Goal: Information Seeking & Learning: Check status

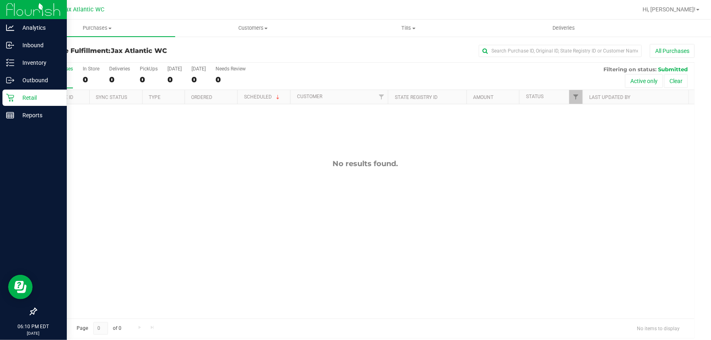
click at [22, 95] on p "Retail" at bounding box center [38, 98] width 49 height 10
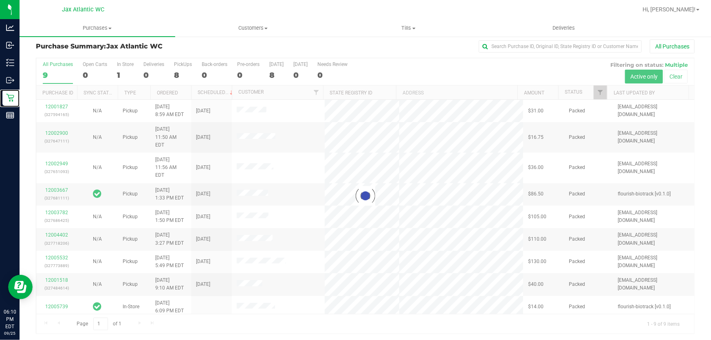
scroll to position [6, 0]
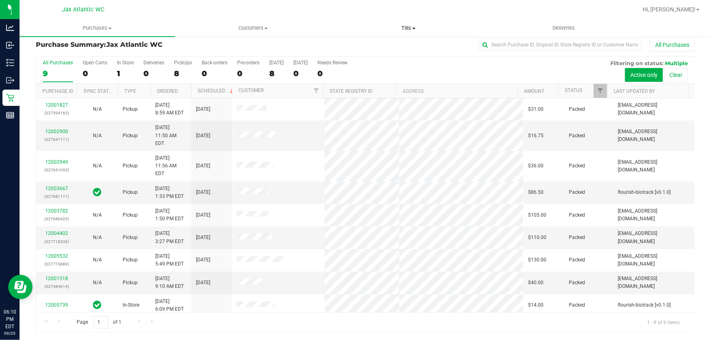
click at [408, 25] on span "Tills" at bounding box center [408, 27] width 155 height 7
click at [370, 52] on span "Manage tills" at bounding box center [358, 49] width 55 height 7
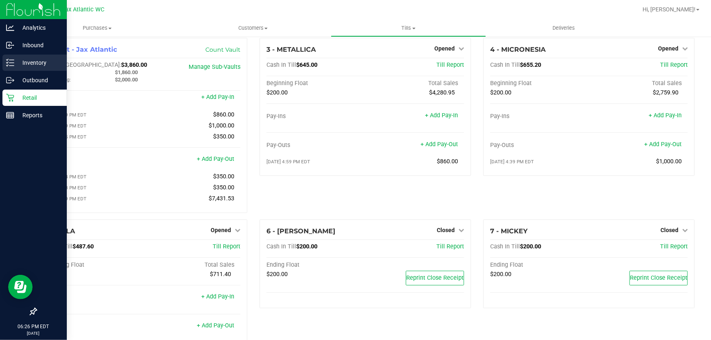
click at [29, 62] on p "Inventory" at bounding box center [38, 63] width 49 height 10
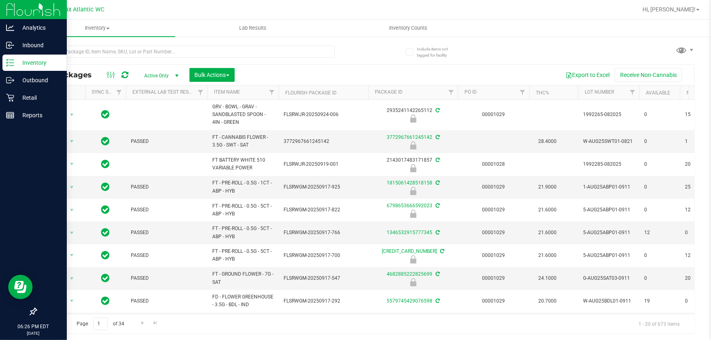
click at [106, 41] on div at bounding box center [201, 51] width 330 height 26
click at [110, 52] on input "text" at bounding box center [185, 52] width 299 height 12
type input "jak"
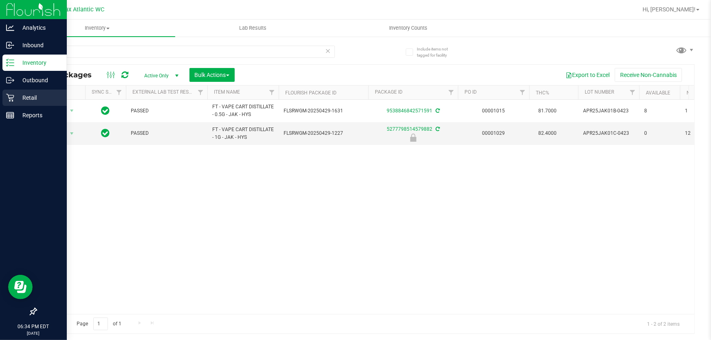
click at [29, 94] on p "Retail" at bounding box center [38, 98] width 49 height 10
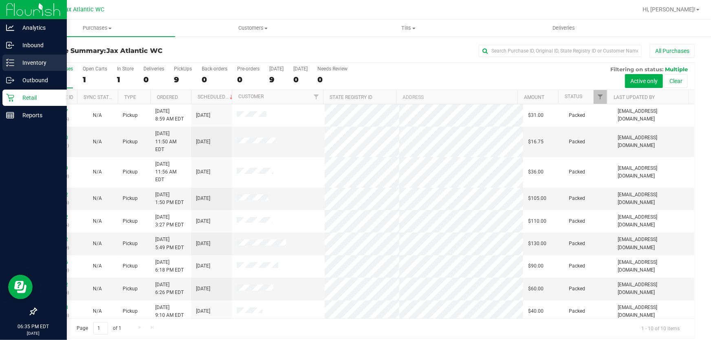
click at [15, 60] on p "Inventory" at bounding box center [38, 63] width 49 height 10
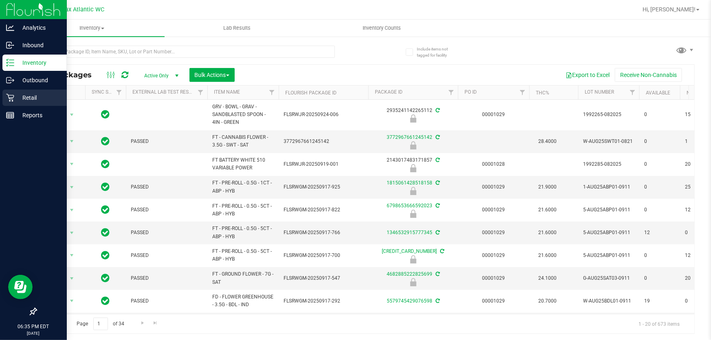
click at [11, 94] on icon at bounding box center [10, 98] width 8 height 8
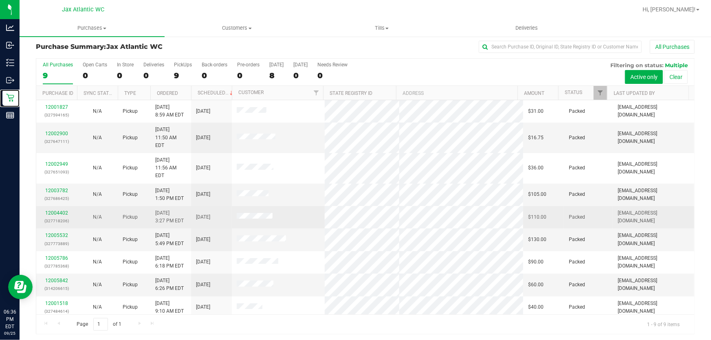
scroll to position [6, 0]
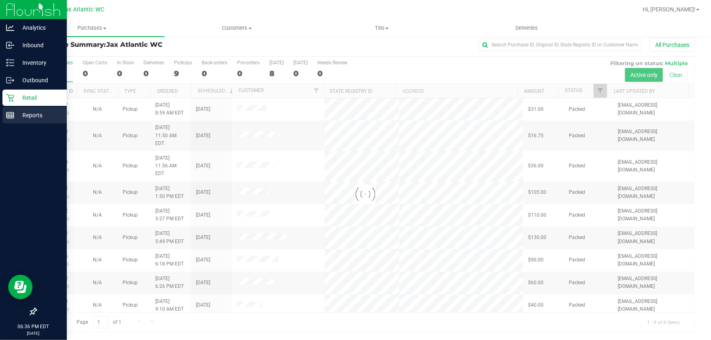
click at [33, 117] on p "Reports" at bounding box center [38, 115] width 49 height 10
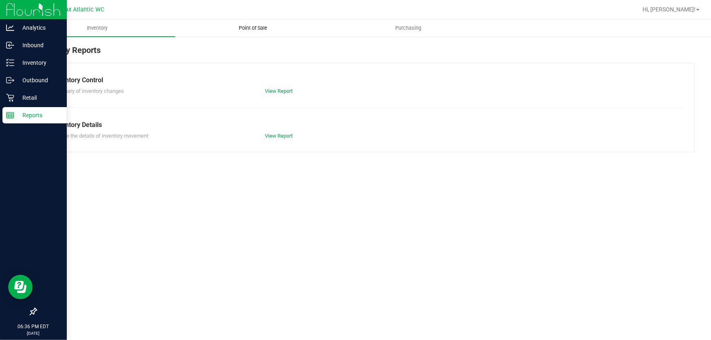
click at [242, 27] on span "Point of Sale" at bounding box center [253, 27] width 51 height 7
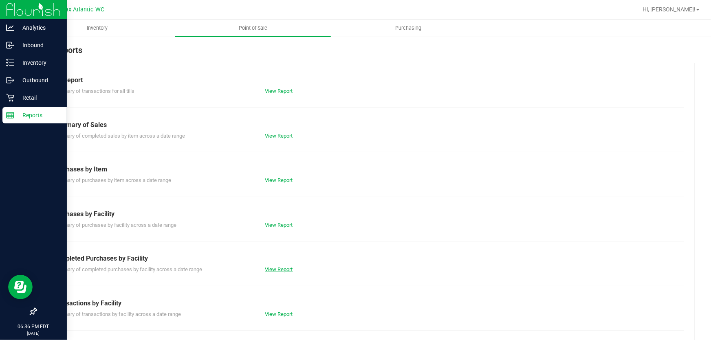
click at [284, 269] on link "View Report" at bounding box center [279, 270] width 28 height 6
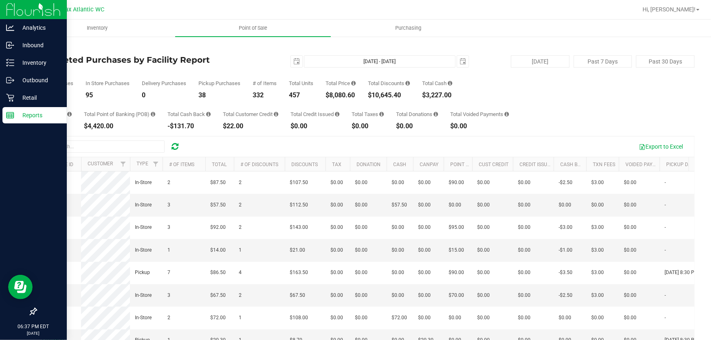
click at [262, 53] on div "Back Completed Purchases by Facility Report 2025-09-25 Sep 25, 2025 - Sep 25, 2…" at bounding box center [365, 225] width 659 height 362
click at [228, 63] on h4 "Completed Purchases by Facility Report" at bounding box center [146, 59] width 220 height 9
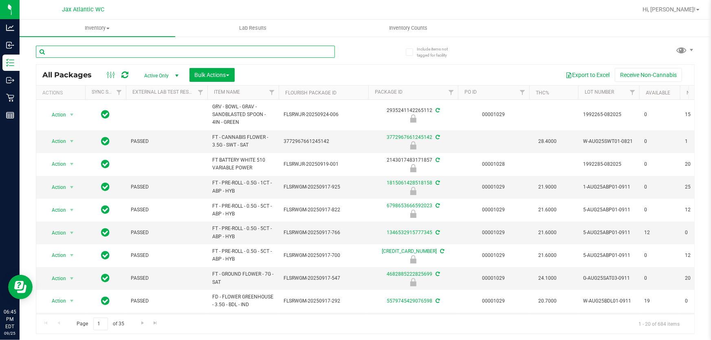
click at [106, 52] on input "text" at bounding box center [185, 52] width 299 height 12
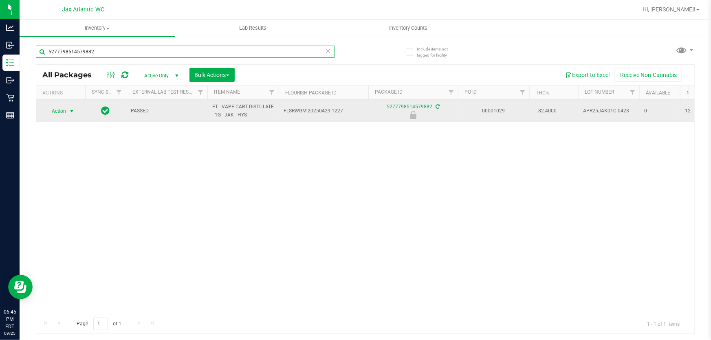
type input "5277798514579882"
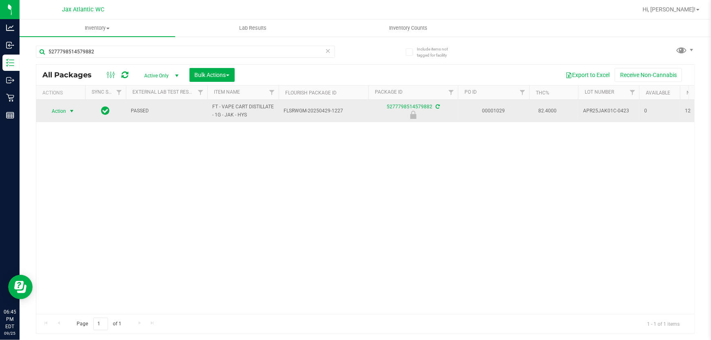
click at [61, 113] on span "Action" at bounding box center [55, 111] width 22 height 11
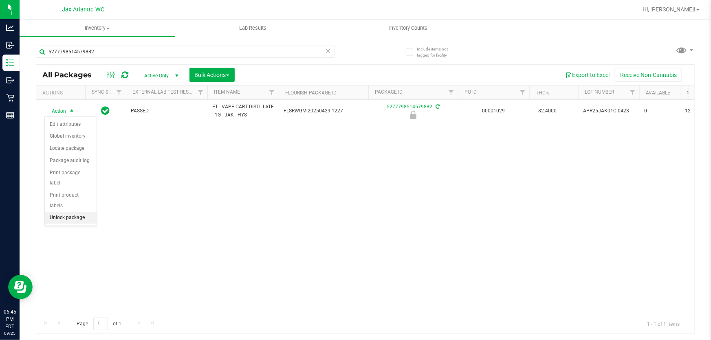
click at [73, 212] on li "Unlock package" at bounding box center [71, 218] width 52 height 12
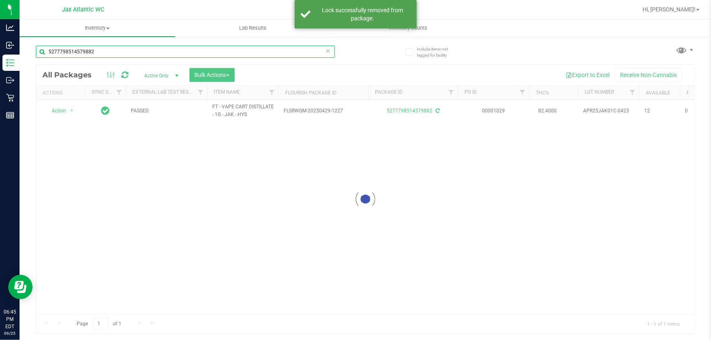
click at [104, 51] on input "5277798514579882" at bounding box center [185, 52] width 299 height 12
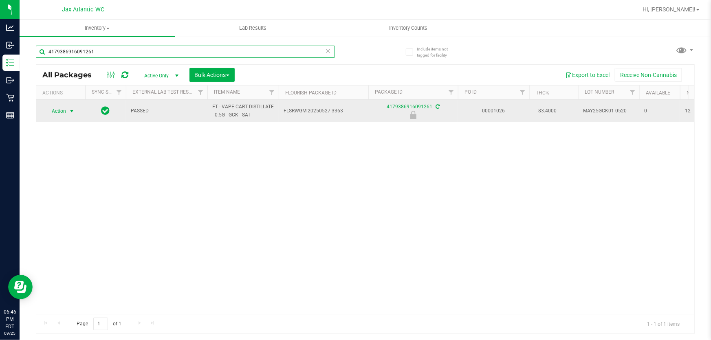
type input "4179386916091261"
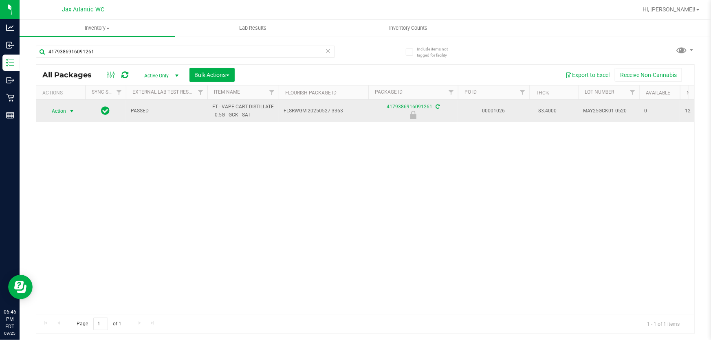
click at [68, 110] on span "select" at bounding box center [72, 111] width 10 height 11
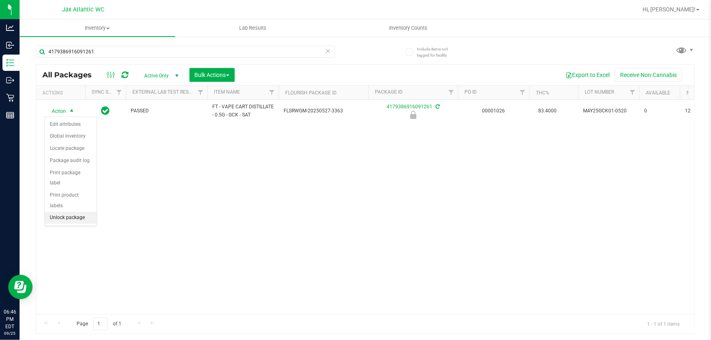
click at [77, 212] on li "Unlock package" at bounding box center [71, 218] width 52 height 12
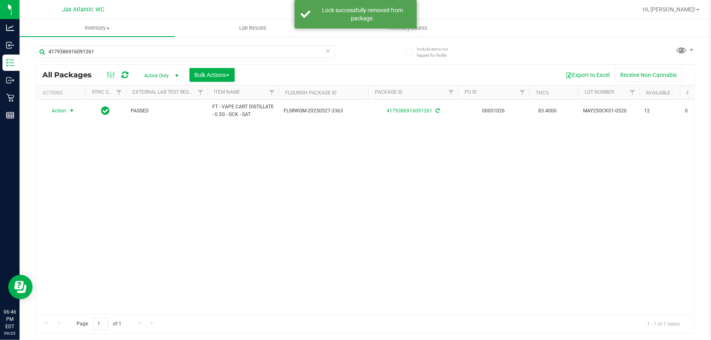
click at [61, 112] on span "Action" at bounding box center [55, 110] width 22 height 11
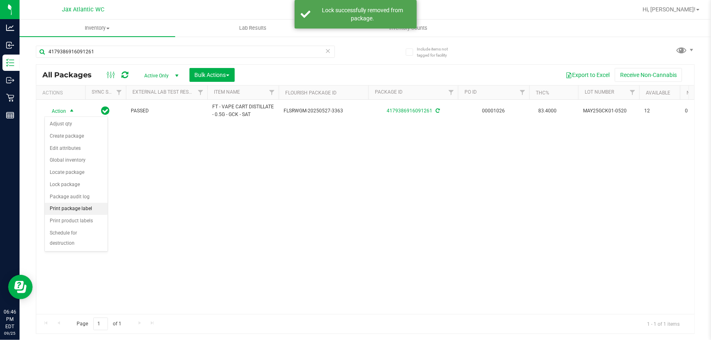
click at [79, 212] on li "Print package label" at bounding box center [76, 209] width 63 height 12
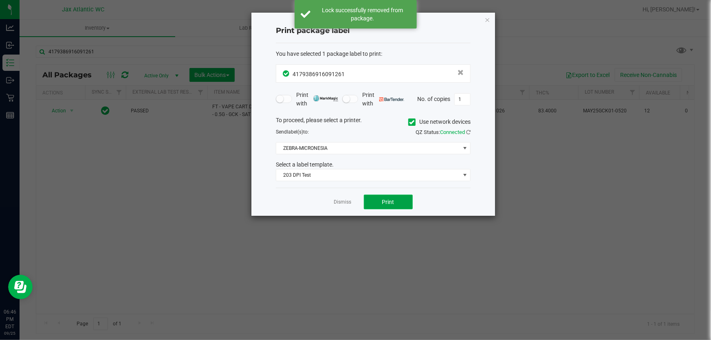
click at [374, 202] on button "Print" at bounding box center [388, 202] width 49 height 15
click at [337, 203] on link "Dismiss" at bounding box center [343, 202] width 18 height 7
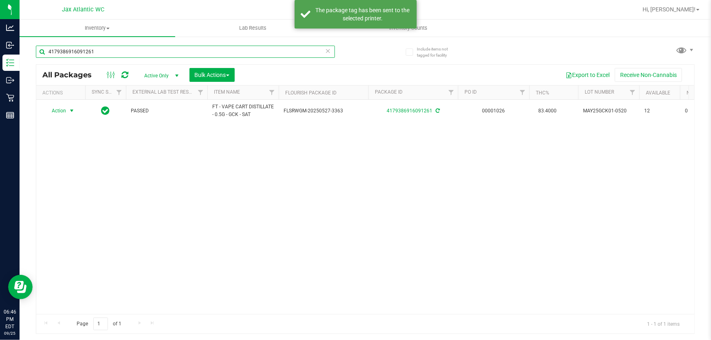
click at [122, 50] on input "4179386916091261" at bounding box center [185, 52] width 299 height 12
click at [121, 50] on input "4179386916091261" at bounding box center [185, 52] width 299 height 12
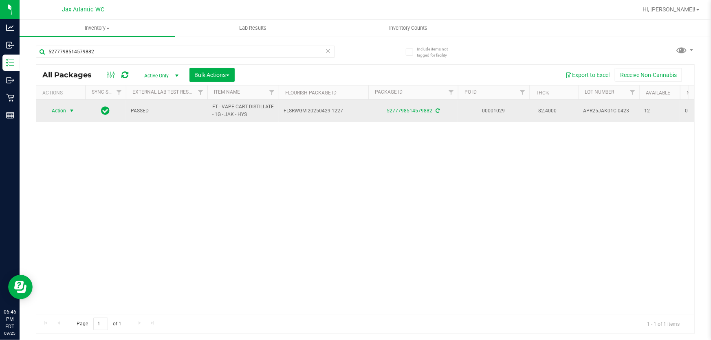
click at [53, 112] on span "Action" at bounding box center [55, 110] width 22 height 11
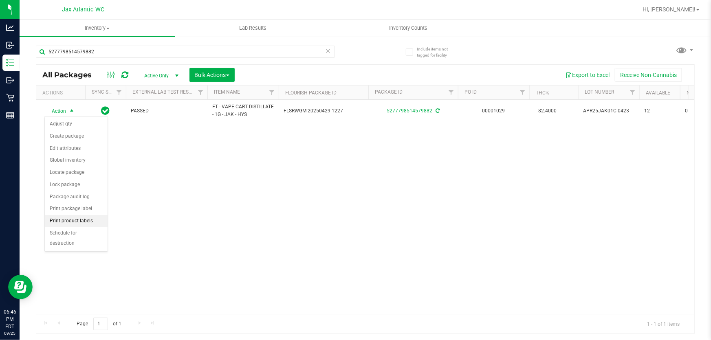
click at [83, 221] on li "Print product labels" at bounding box center [76, 221] width 63 height 12
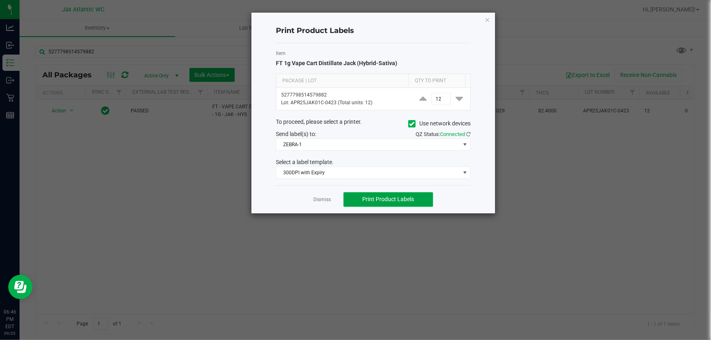
click at [413, 198] on span "Print Product Labels" at bounding box center [388, 199] width 52 height 7
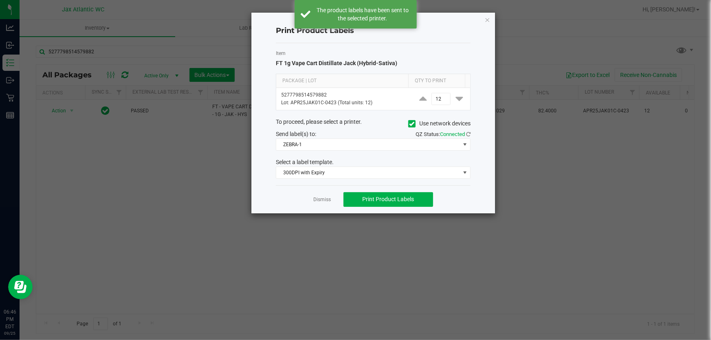
click at [318, 198] on link "Dismiss" at bounding box center [323, 199] width 18 height 7
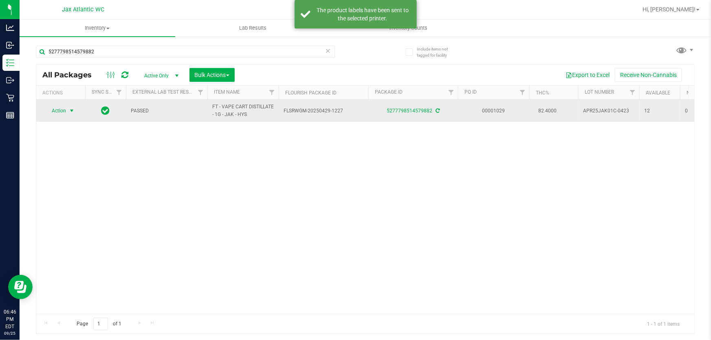
click at [63, 110] on span "Action" at bounding box center [55, 110] width 22 height 11
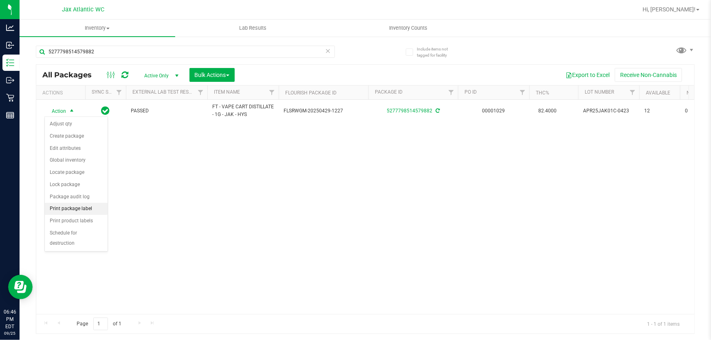
click at [86, 207] on li "Print package label" at bounding box center [76, 209] width 63 height 12
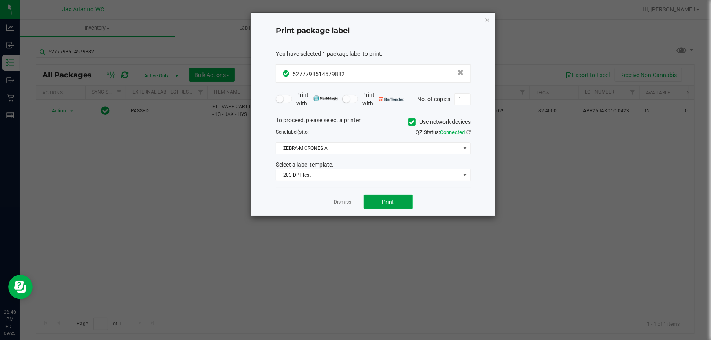
click at [395, 201] on button "Print" at bounding box center [388, 202] width 49 height 15
click at [339, 205] on link "Dismiss" at bounding box center [343, 202] width 18 height 7
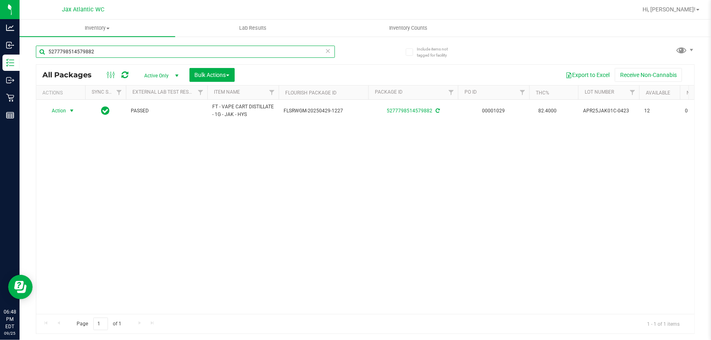
click at [114, 52] on input "5277798514579882" at bounding box center [185, 52] width 299 height 12
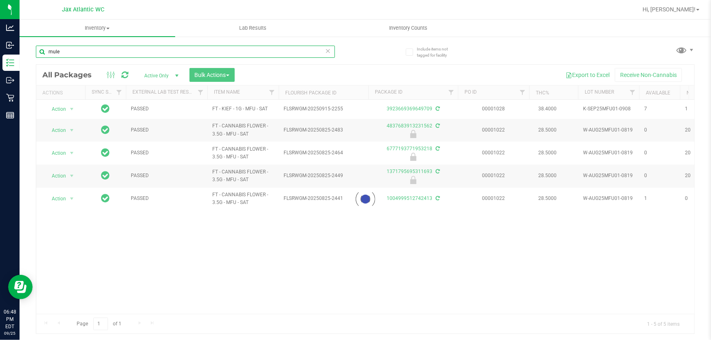
type input "mule"
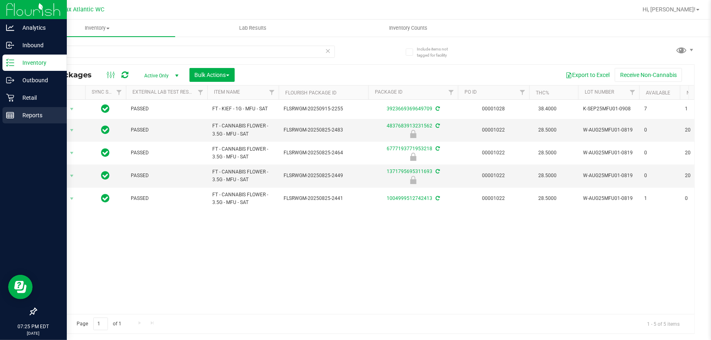
click at [15, 112] on p "Reports" at bounding box center [38, 115] width 49 height 10
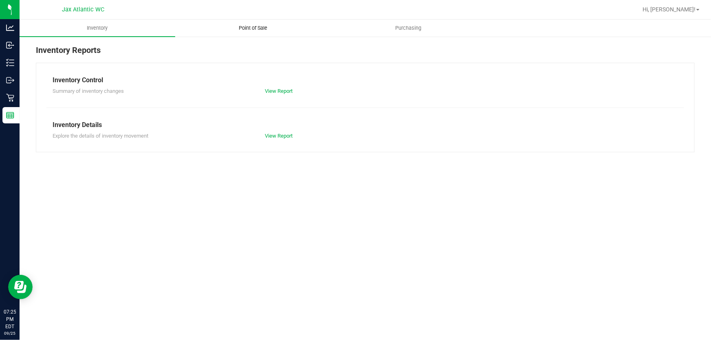
click at [248, 26] on span "Point of Sale" at bounding box center [253, 27] width 51 height 7
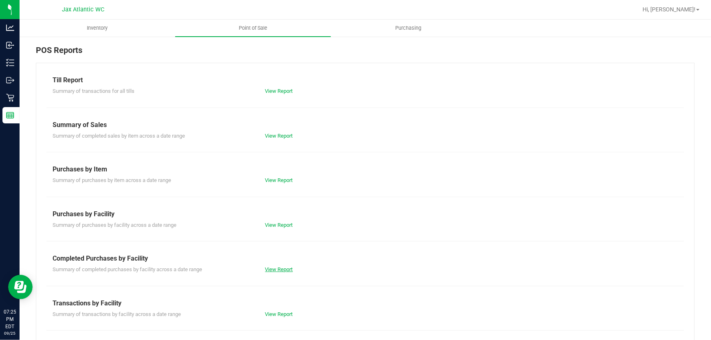
click at [281, 267] on link "View Report" at bounding box center [279, 270] width 28 height 6
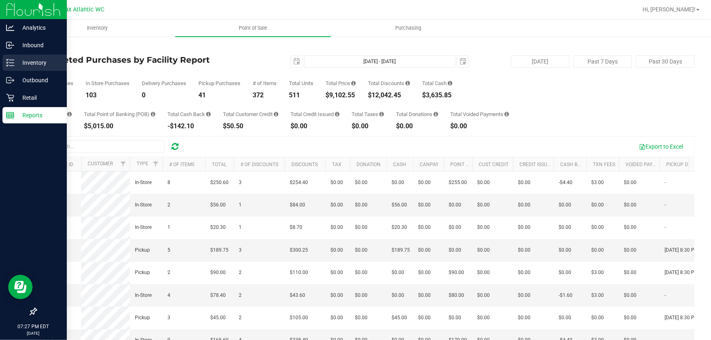
click at [29, 60] on p "Inventory" at bounding box center [38, 63] width 49 height 10
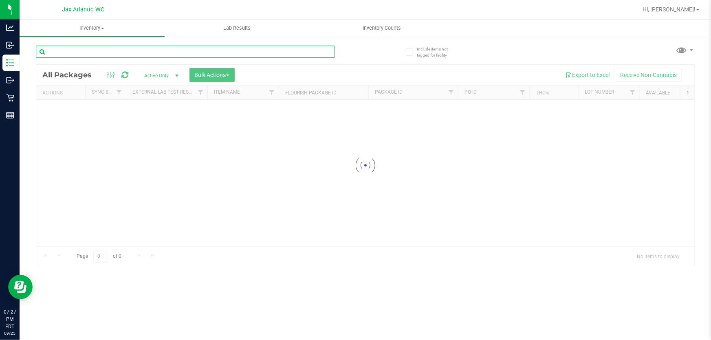
click at [88, 51] on input "text" at bounding box center [185, 52] width 299 height 12
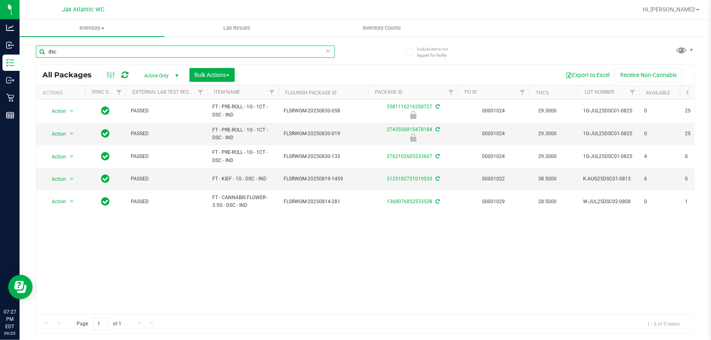
type input "dsc"
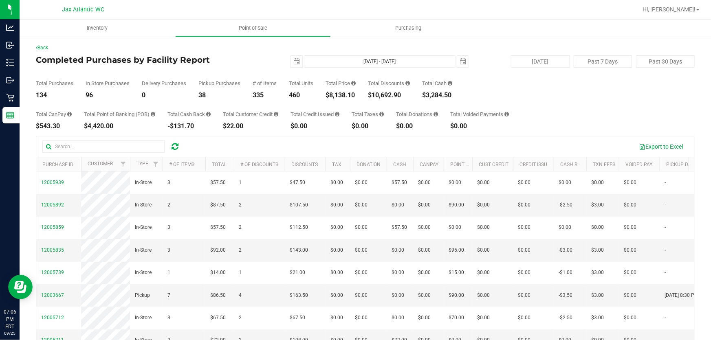
click at [235, 63] on h4 "Completed Purchases by Facility Report" at bounding box center [146, 59] width 220 height 9
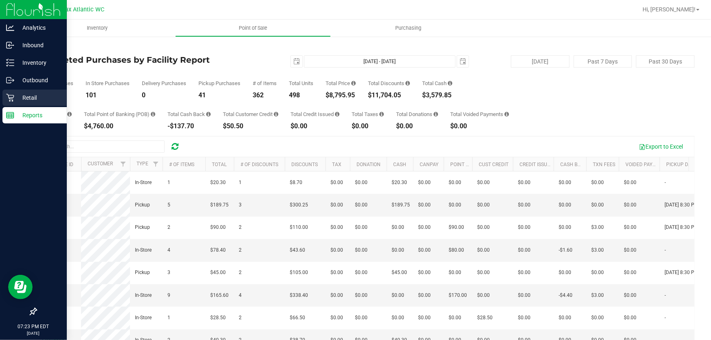
click at [11, 95] on icon at bounding box center [10, 98] width 8 height 8
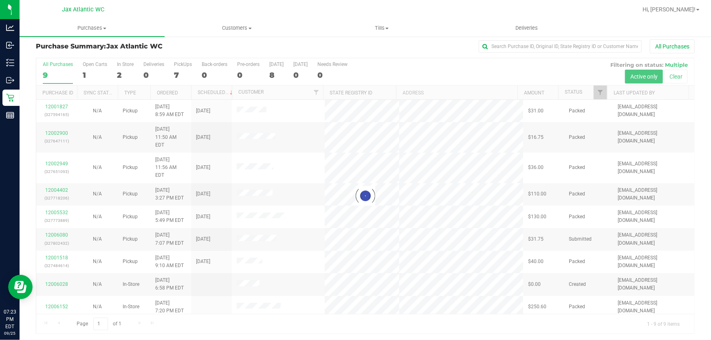
scroll to position [6, 0]
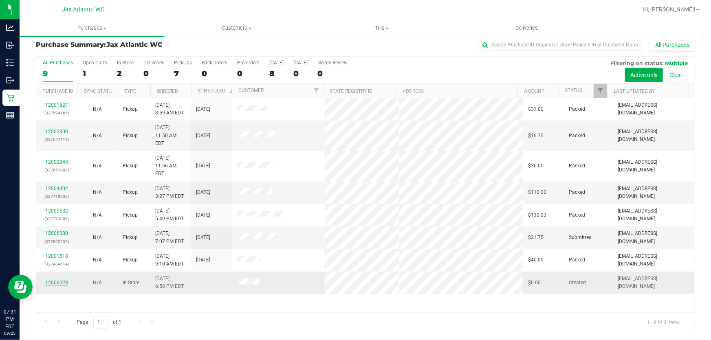
click at [61, 280] on link "12006028" at bounding box center [56, 283] width 23 height 6
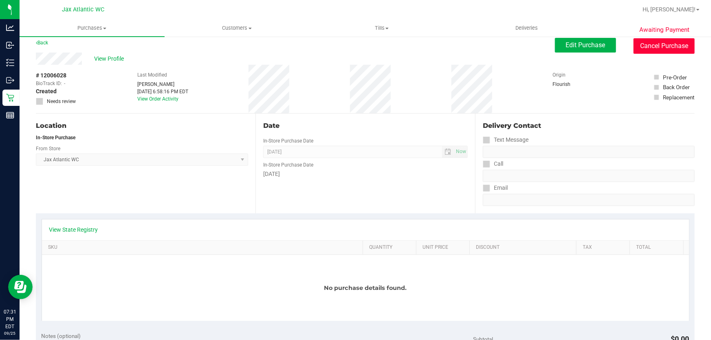
click at [658, 49] on button "Cancel Purchase" at bounding box center [664, 45] width 61 height 15
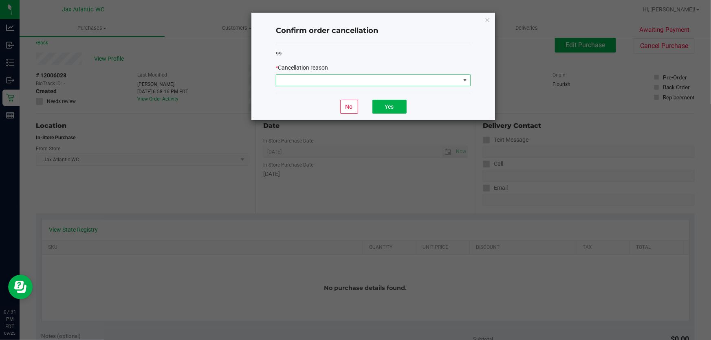
click at [350, 78] on span at bounding box center [368, 80] width 184 height 11
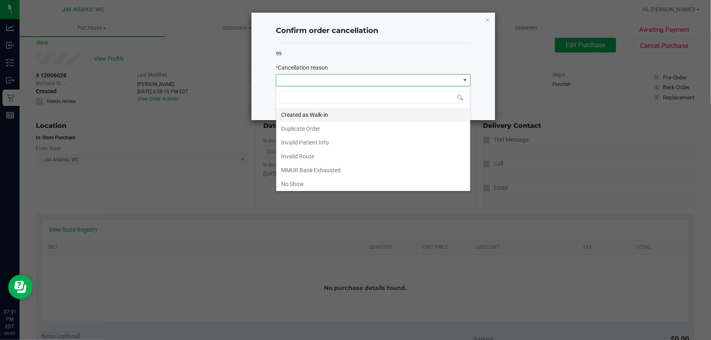
scroll to position [12, 195]
click at [301, 184] on li "No Show" at bounding box center [373, 184] width 194 height 14
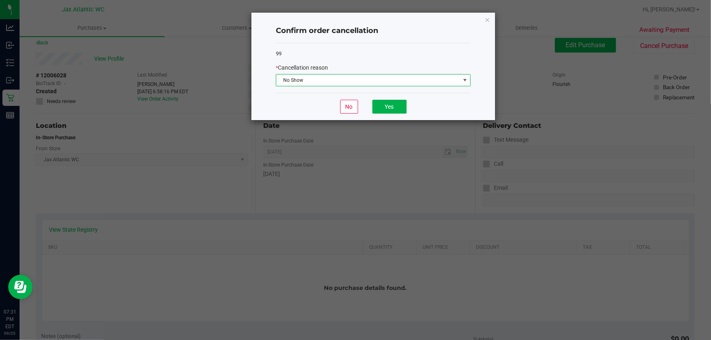
click at [366, 81] on span "No Show" at bounding box center [368, 80] width 184 height 11
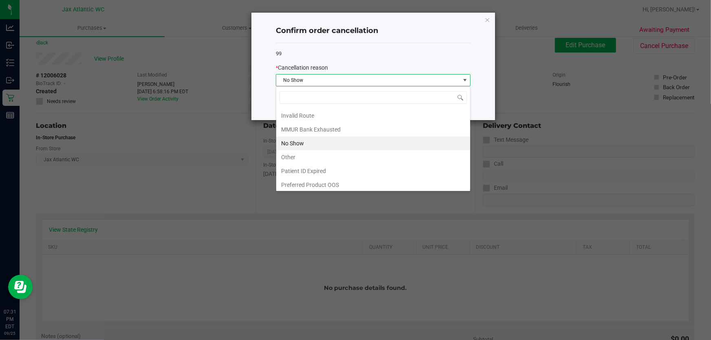
scroll to position [42, 0]
click at [320, 157] on li "Other" at bounding box center [373, 156] width 194 height 14
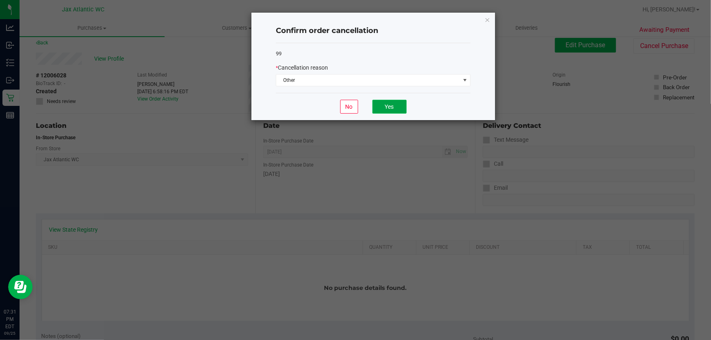
click at [374, 111] on button "Yes" at bounding box center [389, 107] width 34 height 14
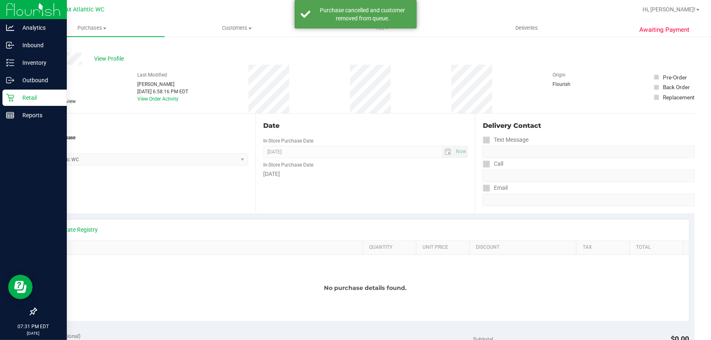
click at [6, 98] on icon at bounding box center [10, 98] width 8 height 8
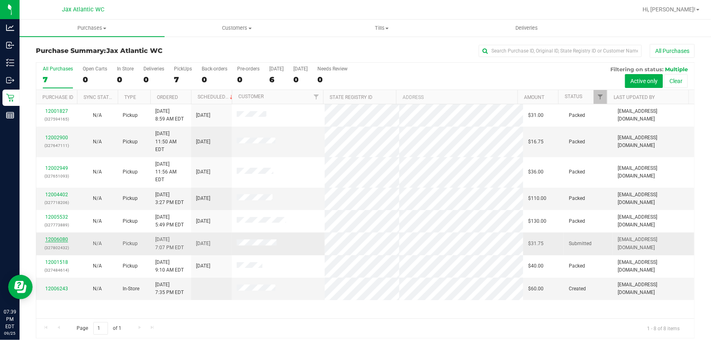
click at [64, 237] on link "12006080" at bounding box center [56, 240] width 23 height 6
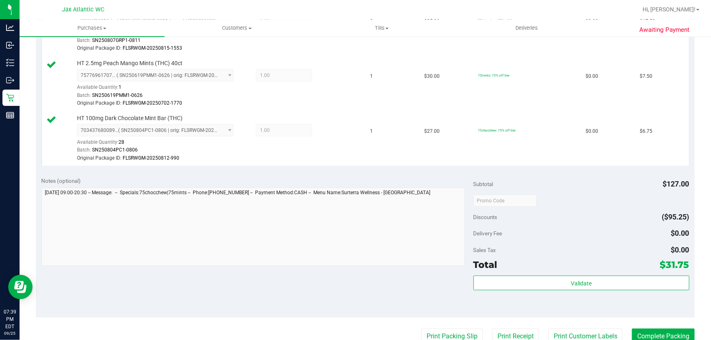
scroll to position [333, 0]
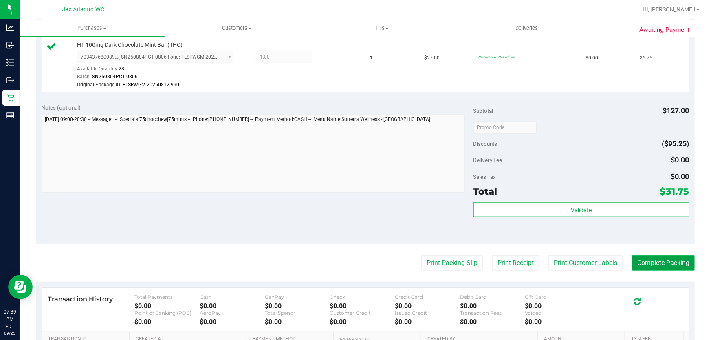
click at [641, 268] on button "Complete Packing" at bounding box center [663, 263] width 63 height 15
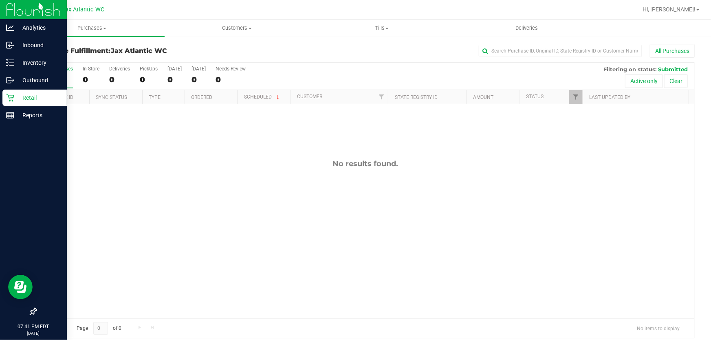
click at [28, 91] on div "Retail" at bounding box center [34, 98] width 64 height 16
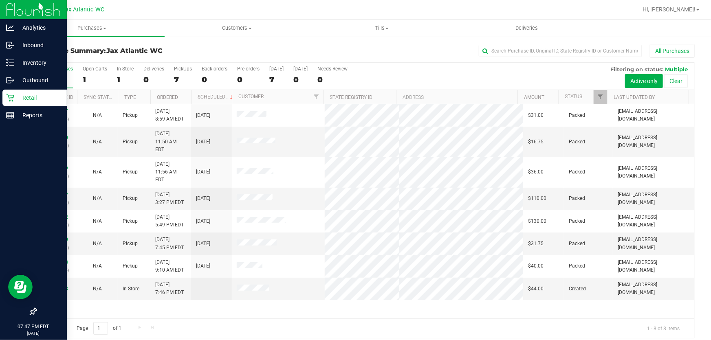
click at [7, 97] on icon at bounding box center [10, 98] width 8 height 8
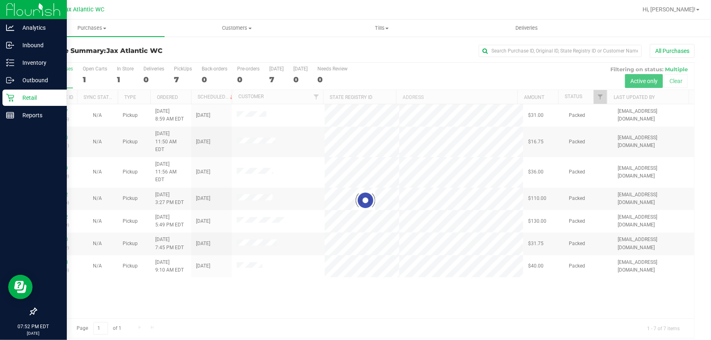
click at [13, 95] on icon at bounding box center [10, 98] width 8 height 8
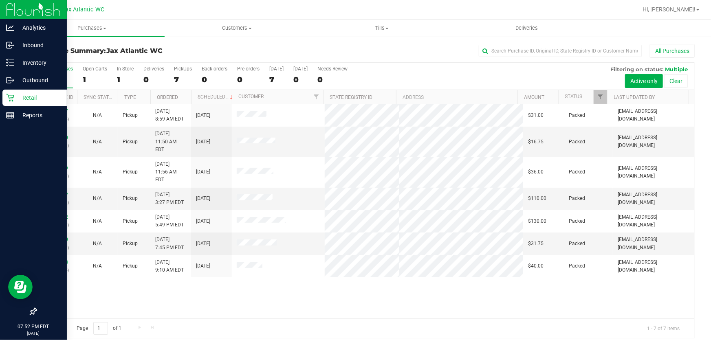
click at [13, 95] on icon at bounding box center [10, 98] width 8 height 8
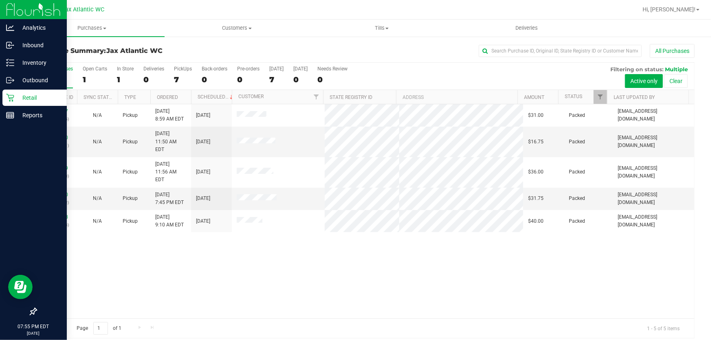
click at [15, 98] on p "Retail" at bounding box center [38, 98] width 49 height 10
click at [26, 100] on p "Retail" at bounding box center [38, 98] width 49 height 10
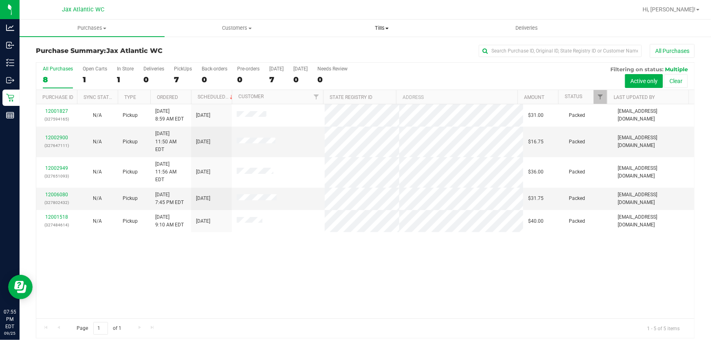
click at [381, 28] on span "Tills" at bounding box center [382, 27] width 144 height 7
click at [353, 46] on span "Manage tills" at bounding box center [336, 49] width 55 height 7
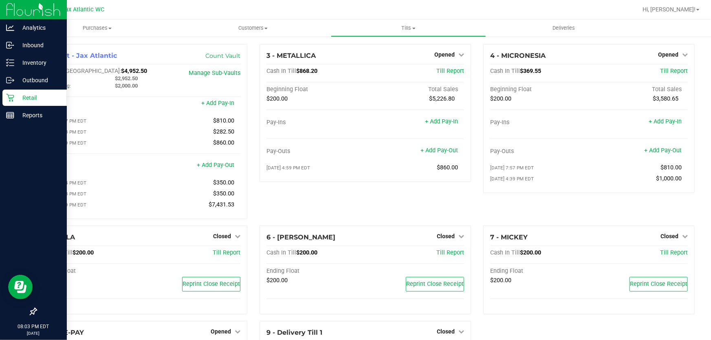
click at [17, 98] on p "Retail" at bounding box center [38, 98] width 49 height 10
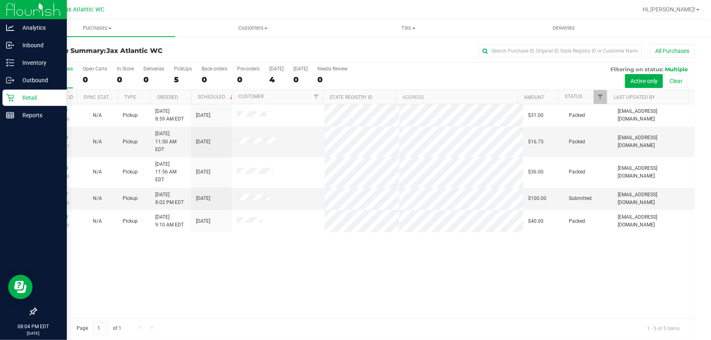
click at [19, 98] on p "Retail" at bounding box center [38, 98] width 49 height 10
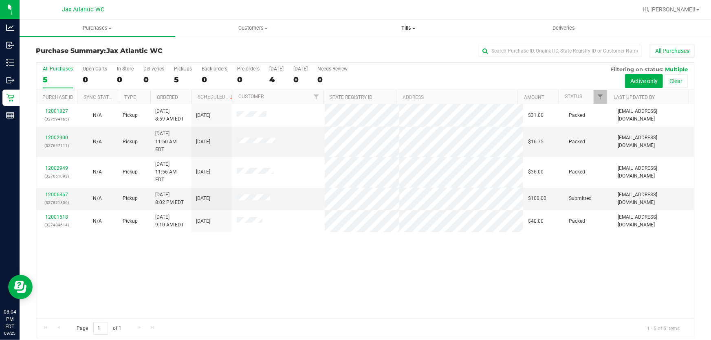
click at [412, 27] on span "Tills" at bounding box center [408, 27] width 155 height 7
click at [381, 48] on span "Manage tills" at bounding box center [358, 49] width 55 height 7
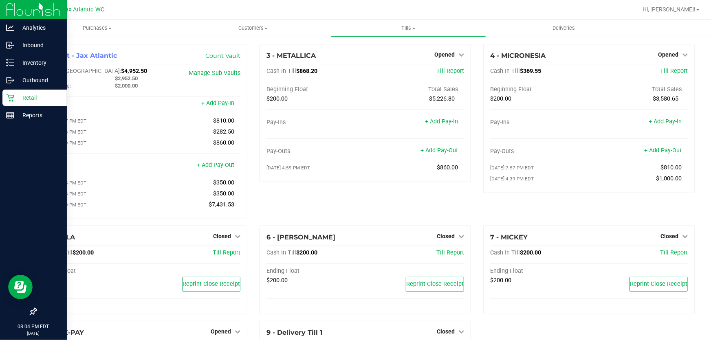
click at [29, 93] on p "Retail" at bounding box center [38, 98] width 49 height 10
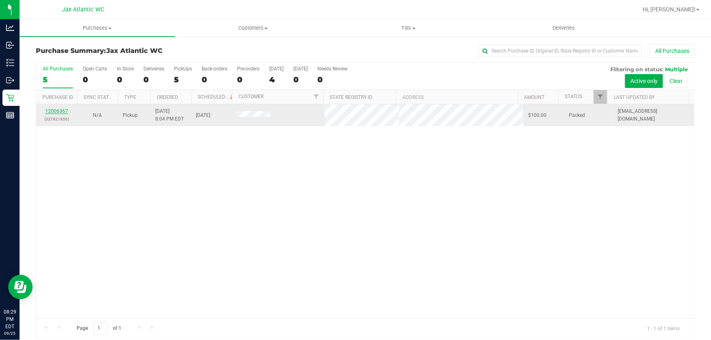
click at [62, 112] on link "12006367" at bounding box center [56, 111] width 23 height 6
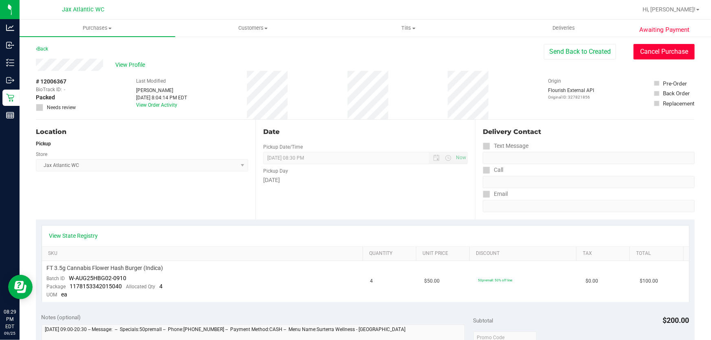
click at [662, 53] on button "Cancel Purchase" at bounding box center [664, 51] width 61 height 15
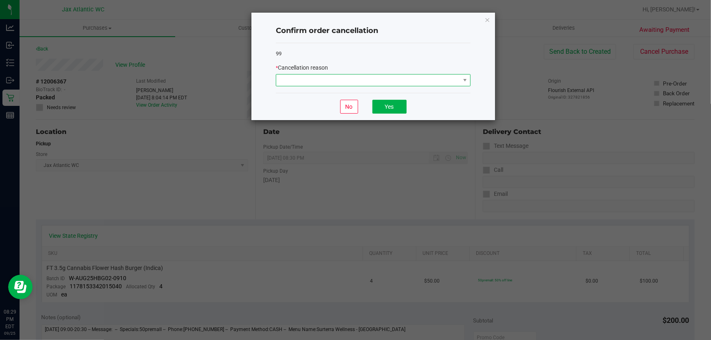
click at [375, 82] on span at bounding box center [368, 80] width 184 height 11
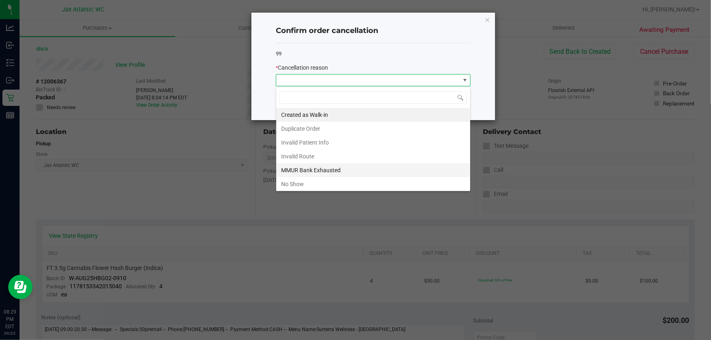
scroll to position [12, 195]
click at [300, 183] on li "No Show" at bounding box center [373, 184] width 194 height 14
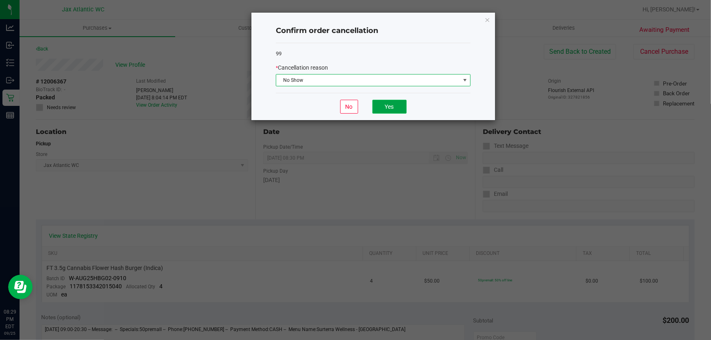
click at [388, 107] on button "Yes" at bounding box center [389, 107] width 34 height 14
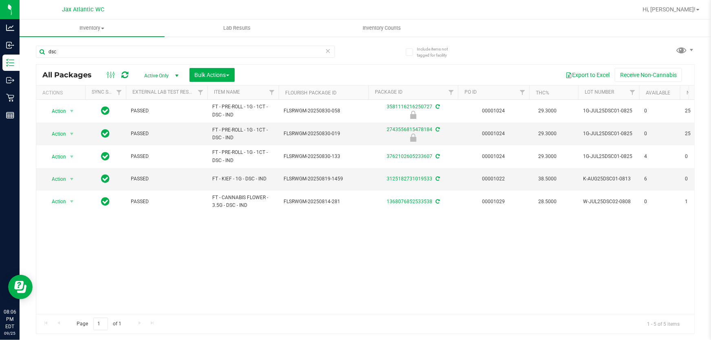
click at [328, 52] on icon at bounding box center [328, 51] width 6 height 10
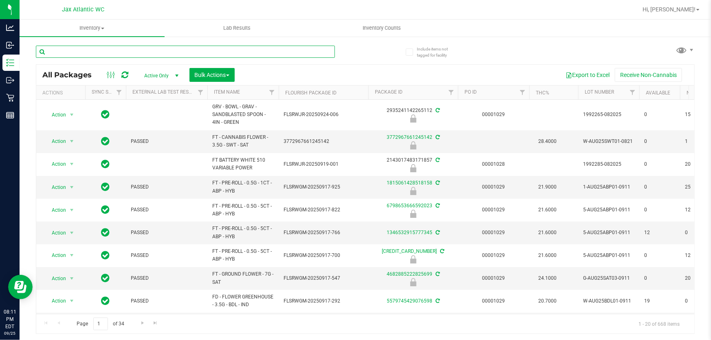
click at [130, 56] on input "text" at bounding box center [185, 52] width 299 height 12
type input "live rosin"
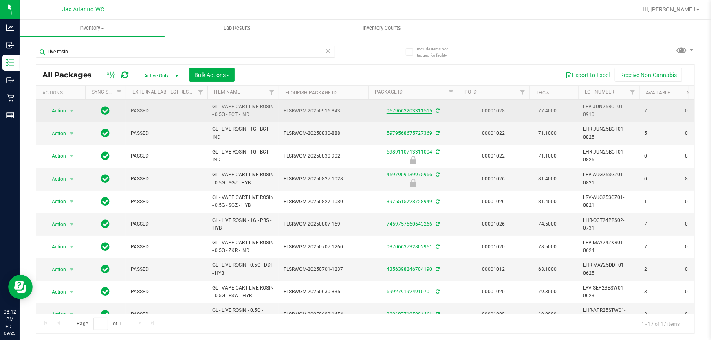
click at [401, 109] on link "0579662203311515" at bounding box center [410, 111] width 46 height 6
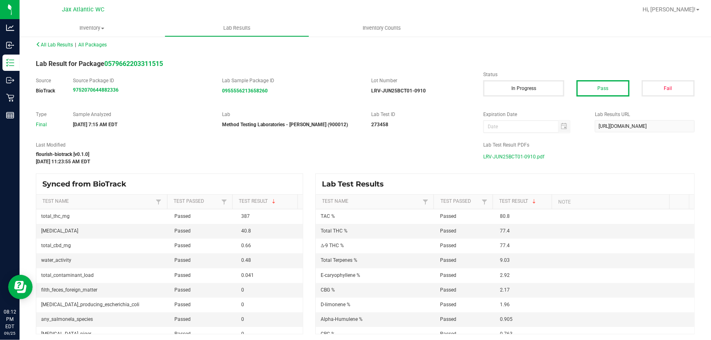
scroll to position [7, 0]
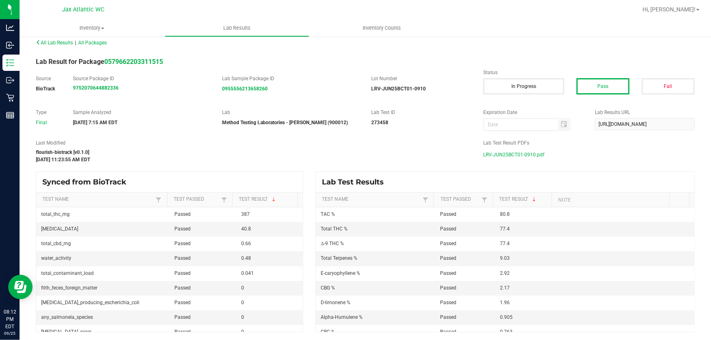
click at [509, 153] on span "LRV-JUN25BCT01-0910.pdf" at bounding box center [513, 155] width 61 height 12
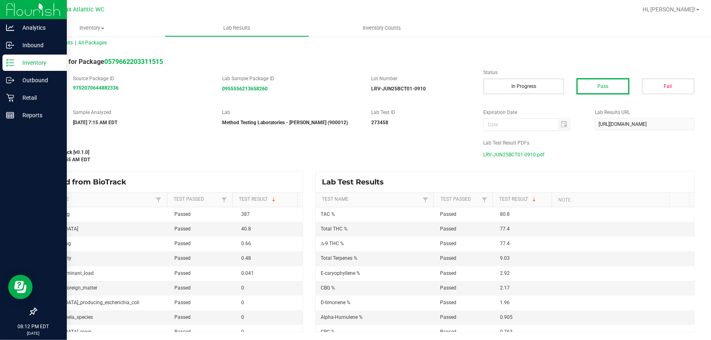
click at [10, 65] on icon at bounding box center [10, 63] width 8 height 8
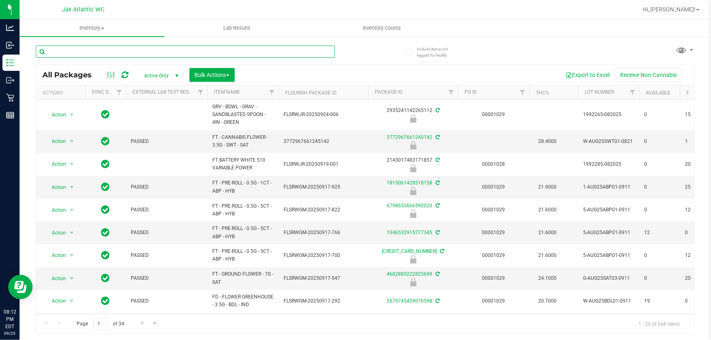
click at [143, 53] on input "text" at bounding box center [185, 52] width 299 height 12
type input "bsw"
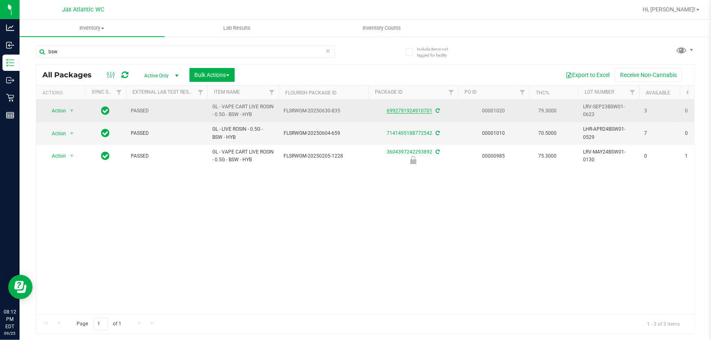
click at [408, 108] on link "6992791924910701" at bounding box center [410, 111] width 46 height 6
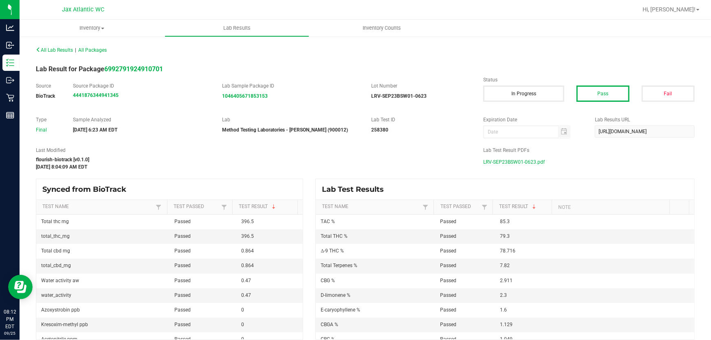
click at [509, 159] on span "LRV-SEP23BSW01-0623.pdf" at bounding box center [514, 162] width 62 height 12
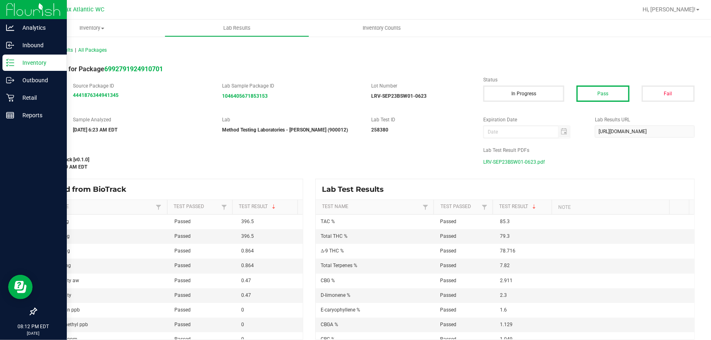
click at [12, 62] on icon at bounding box center [10, 63] width 8 height 8
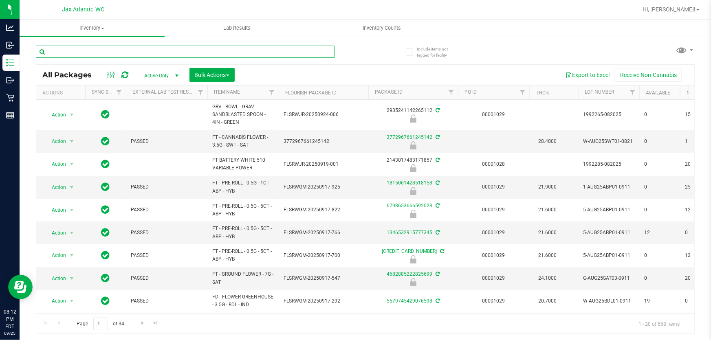
click at [107, 51] on input "text" at bounding box center [185, 52] width 299 height 12
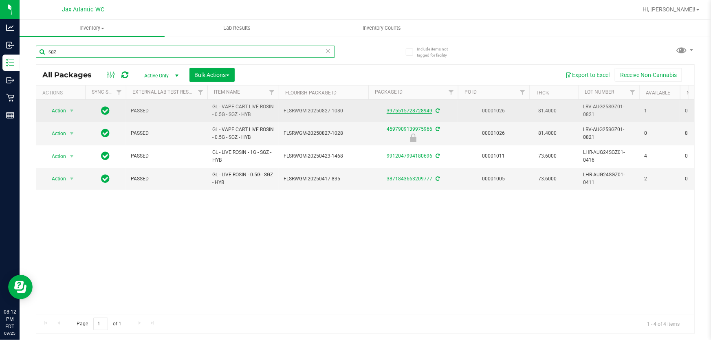
type input "sgz"
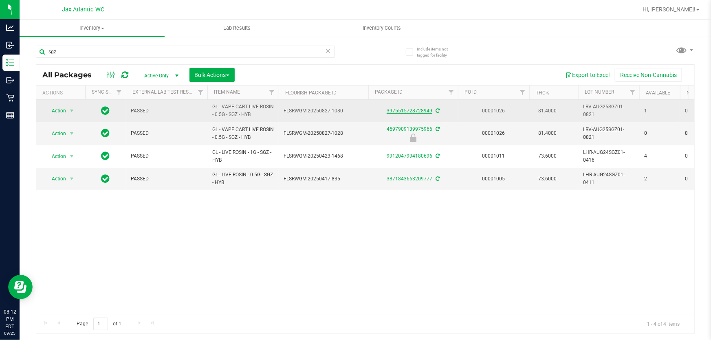
click at [419, 110] on link "3975515728728949" at bounding box center [410, 111] width 46 height 6
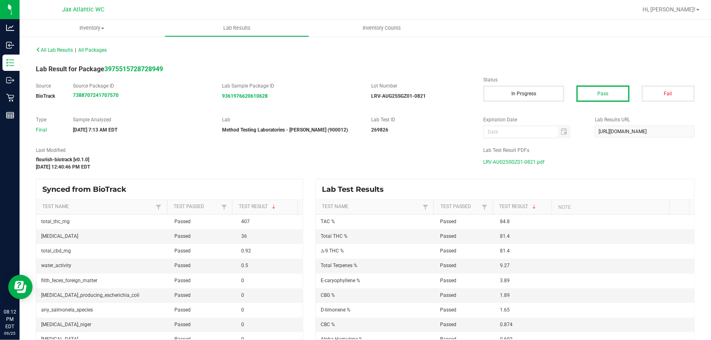
click at [526, 161] on span "LRV-AUG25SGZ01-0821.pdf" at bounding box center [513, 162] width 61 height 12
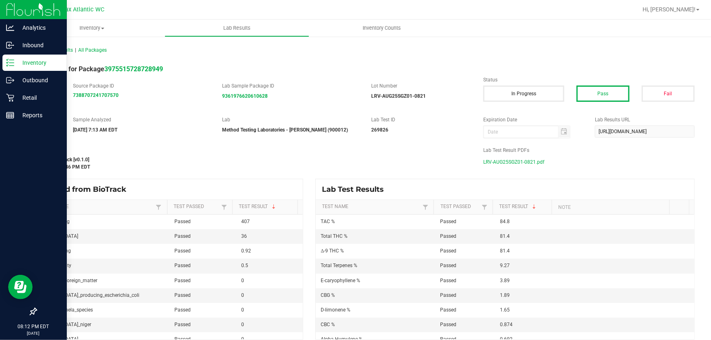
click at [9, 63] on icon at bounding box center [10, 63] width 8 height 8
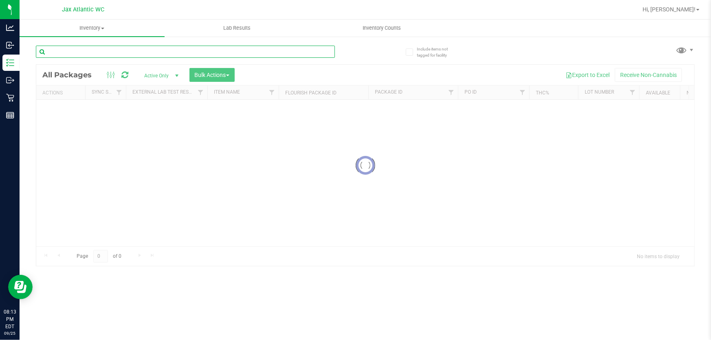
click at [127, 53] on input "text" at bounding box center [185, 52] width 299 height 12
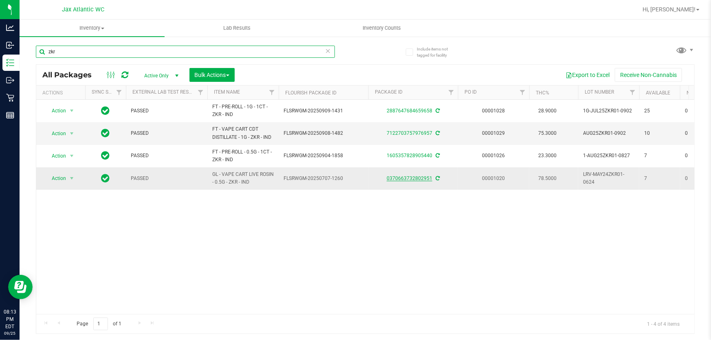
type input "zkr"
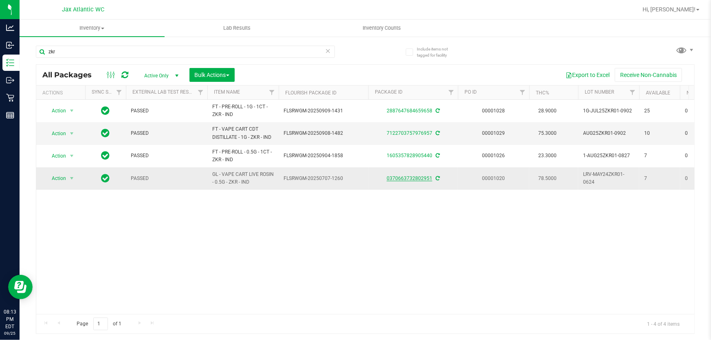
click at [398, 179] on link "0370663732802951" at bounding box center [410, 179] width 46 height 6
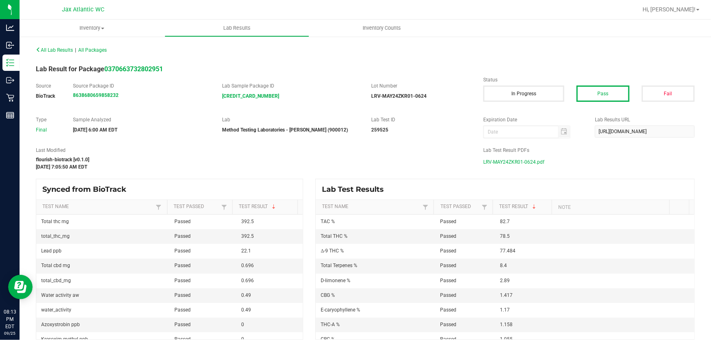
click at [516, 161] on span "LRV-MAY24ZKR01-0624.pdf" at bounding box center [513, 162] width 61 height 12
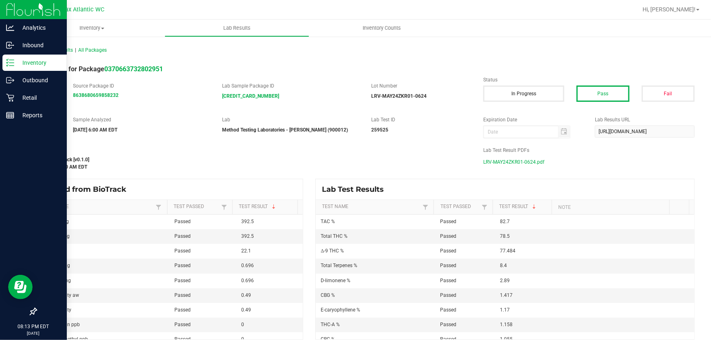
click at [4, 68] on div "Inventory" at bounding box center [34, 63] width 64 height 16
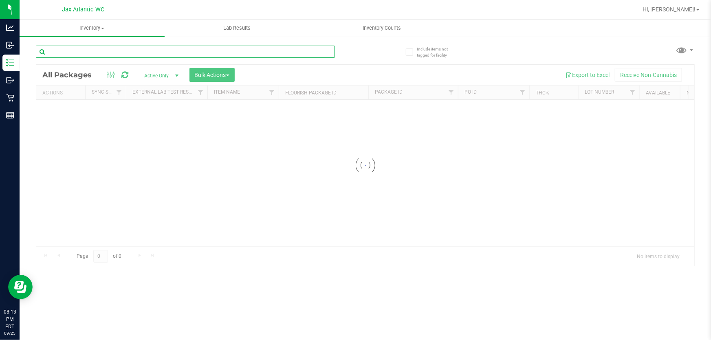
click at [105, 54] on input "text" at bounding box center [185, 52] width 299 height 12
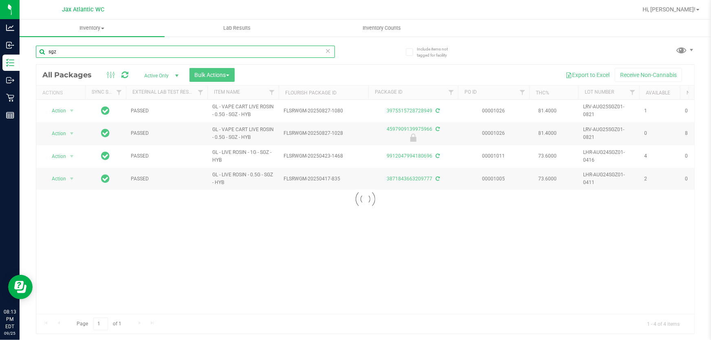
type input "sgz"
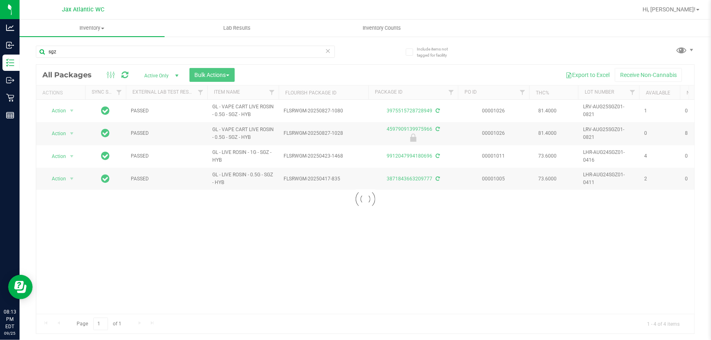
click at [404, 111] on div at bounding box center [365, 199] width 658 height 269
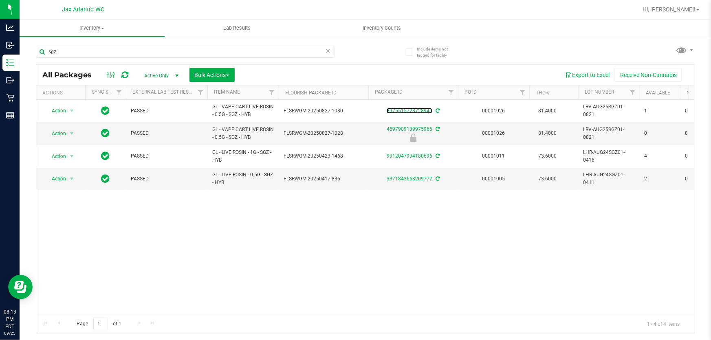
click at [404, 111] on link "3975515728728949" at bounding box center [410, 111] width 46 height 6
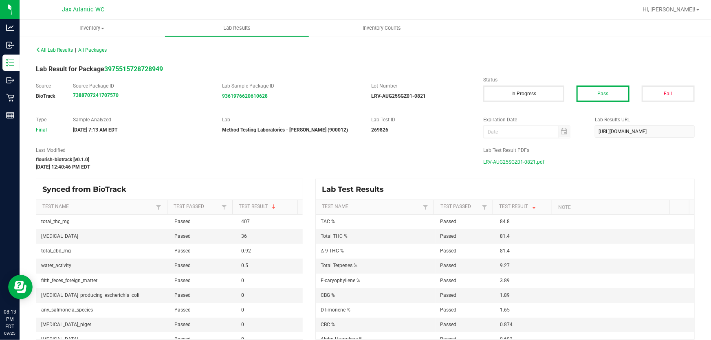
click at [518, 161] on span "LRV-AUG25SGZ01-0821.pdf" at bounding box center [513, 162] width 61 height 12
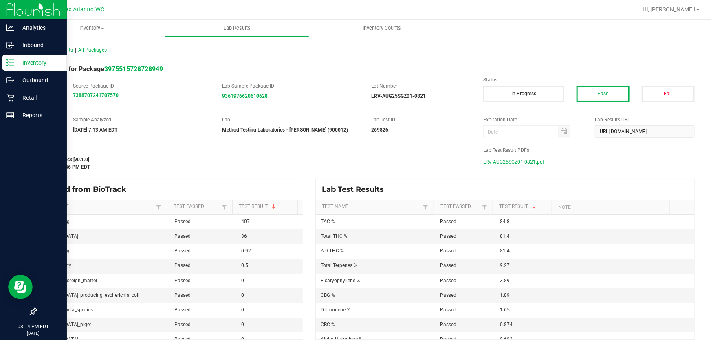
click at [15, 66] on p "Inventory" at bounding box center [38, 63] width 49 height 10
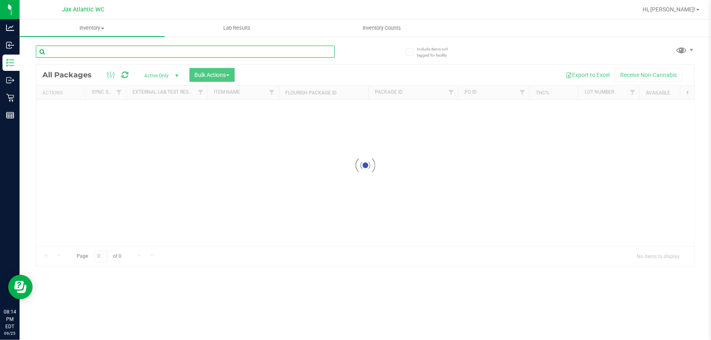
click at [104, 54] on input "text" at bounding box center [185, 52] width 299 height 12
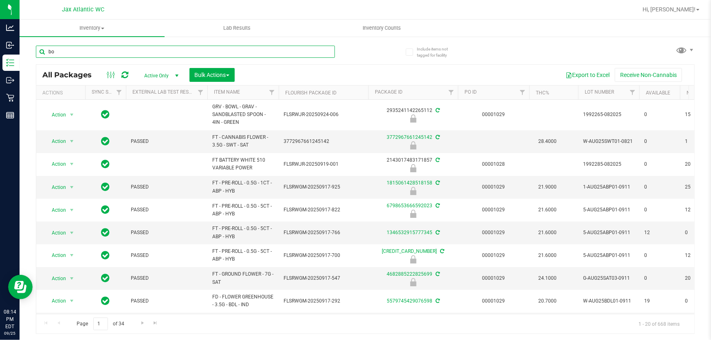
type input "b"
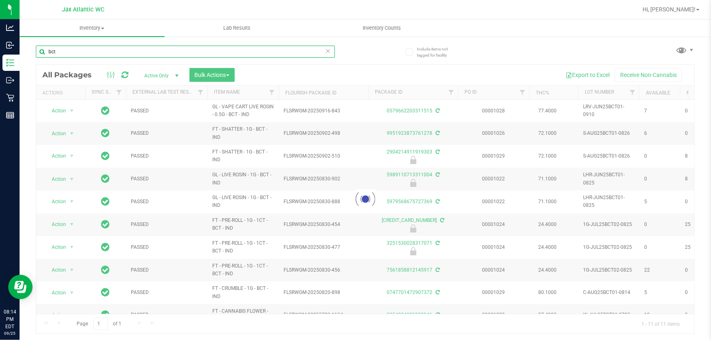
type input "bct"
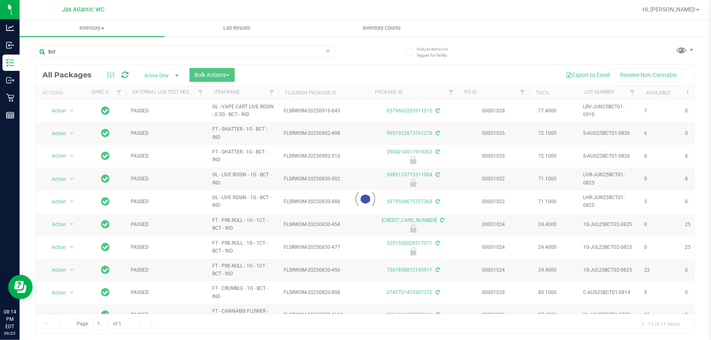
click at [418, 108] on div at bounding box center [365, 199] width 658 height 269
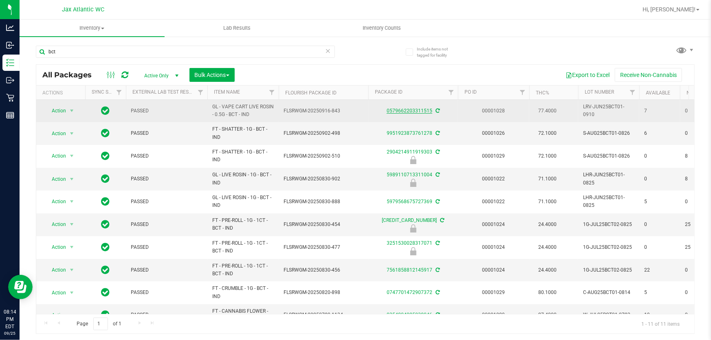
click at [415, 111] on link "0579662203311515" at bounding box center [410, 111] width 46 height 6
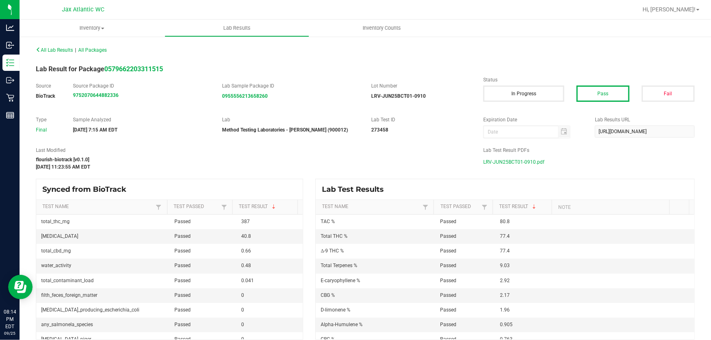
click at [522, 161] on span "LRV-JUN25BCT01-0910.pdf" at bounding box center [513, 162] width 61 height 12
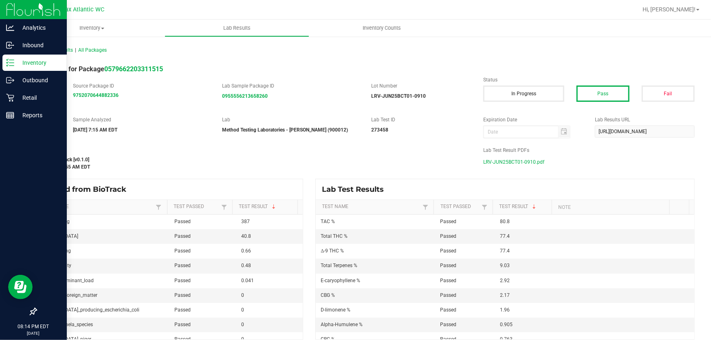
click at [32, 63] on p "Inventory" at bounding box center [38, 63] width 49 height 10
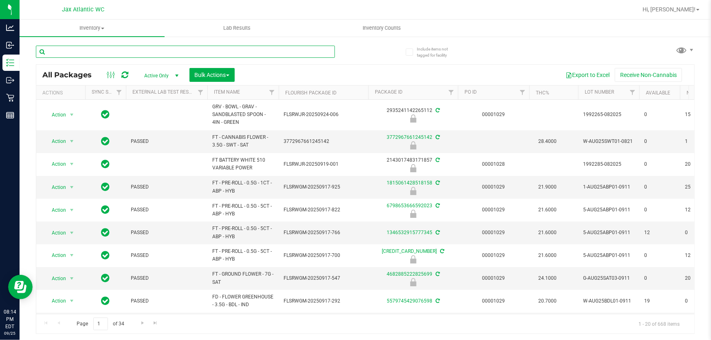
click at [100, 51] on input "text" at bounding box center [185, 52] width 299 height 12
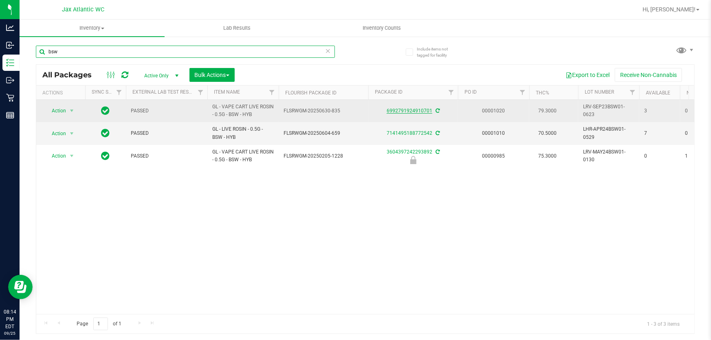
type input "bsw"
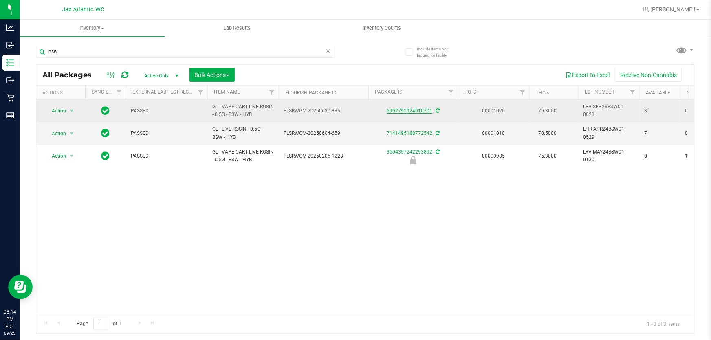
click at [414, 111] on link "6992791924910701" at bounding box center [410, 111] width 46 height 6
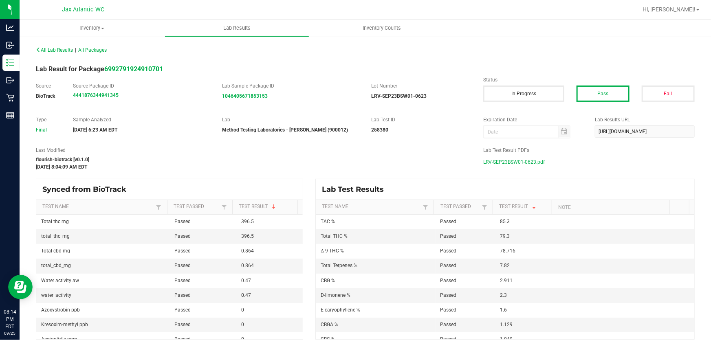
click at [520, 161] on span "LRV-SEP23BSW01-0623.pdf" at bounding box center [514, 162] width 62 height 12
